Goal: Find specific page/section: Find specific page/section

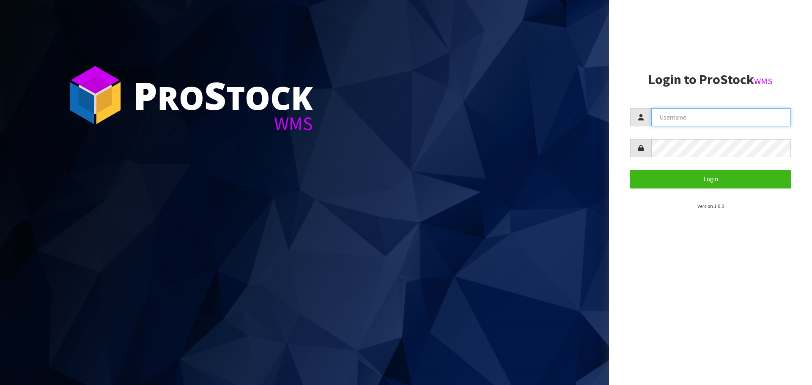
click at [692, 116] on input "text" at bounding box center [721, 117] width 140 height 18
type input "PACIFICBIOLOGICS"
click at [630, 170] on button "Login" at bounding box center [710, 179] width 161 height 18
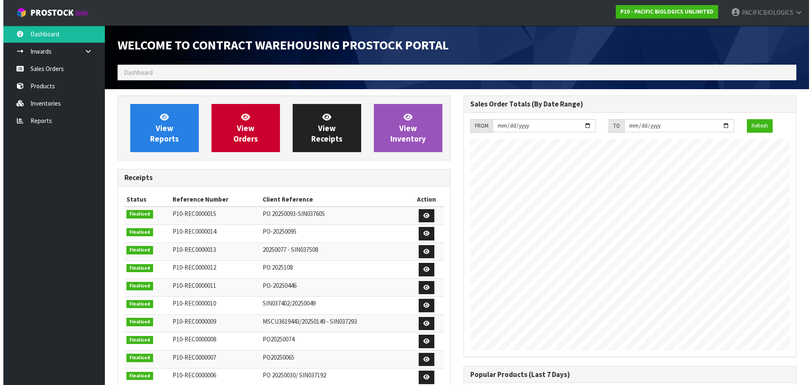
scroll to position [387, 345]
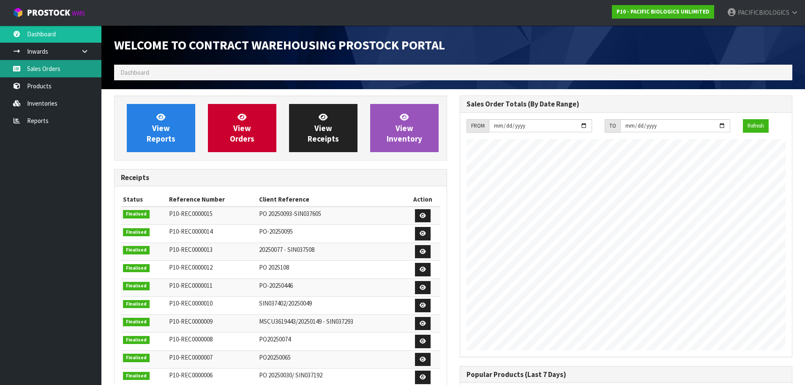
click at [34, 66] on link "Sales Orders" at bounding box center [50, 68] width 101 height 17
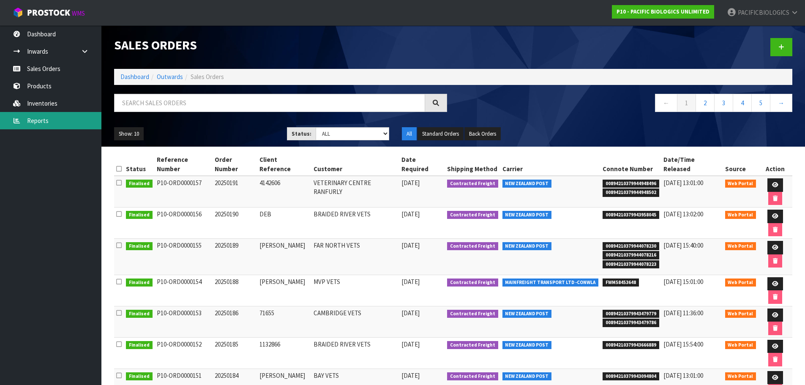
click at [40, 124] on link "Reports" at bounding box center [50, 120] width 101 height 17
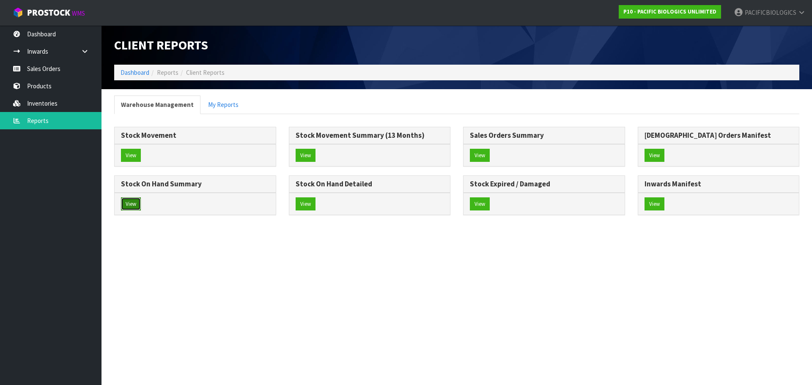
click at [132, 201] on button "View" at bounding box center [131, 204] width 20 height 14
